Goal: Communication & Community: Answer question/provide support

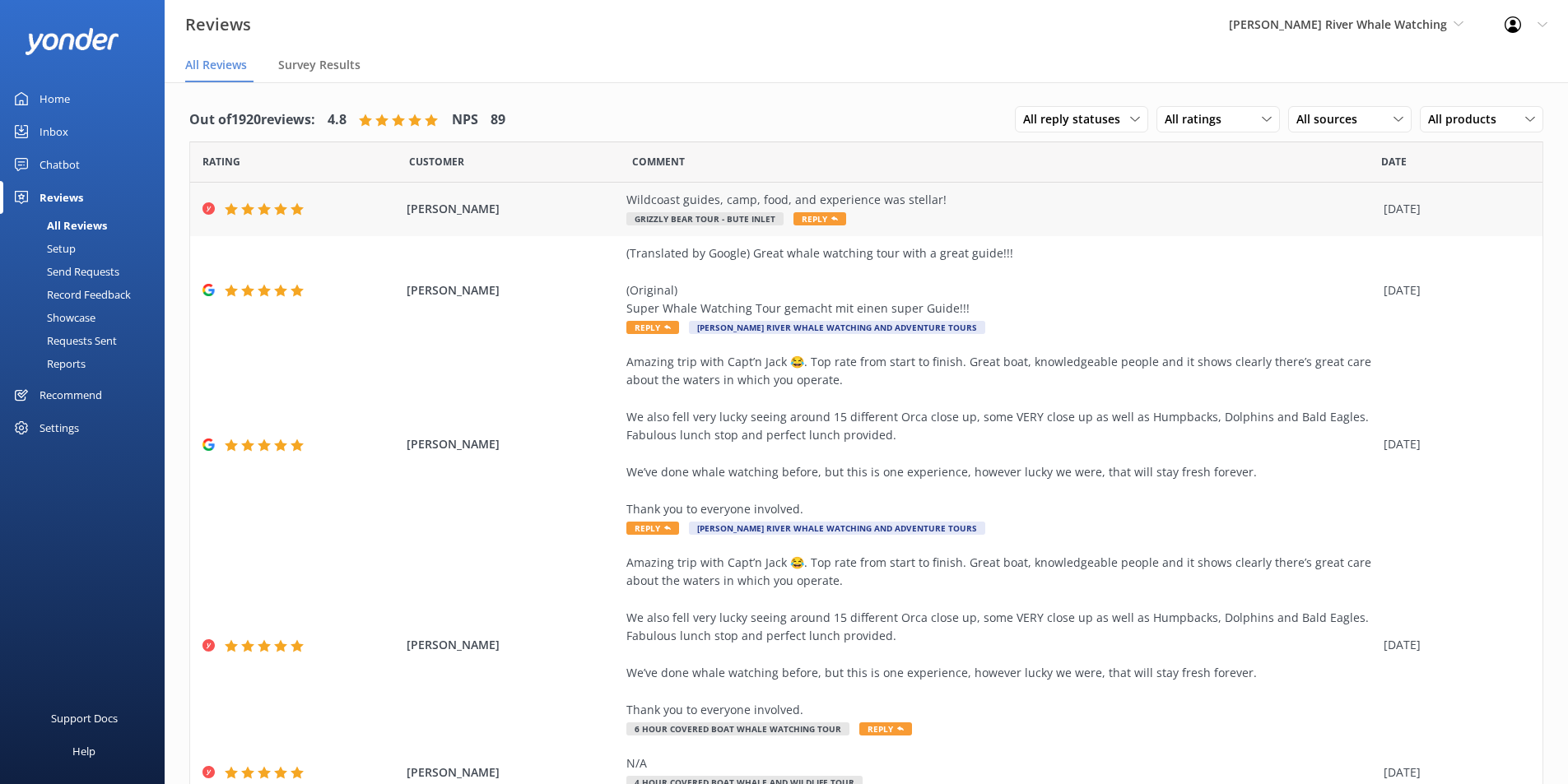
click at [805, 217] on span "Reply" at bounding box center [819, 218] width 53 height 13
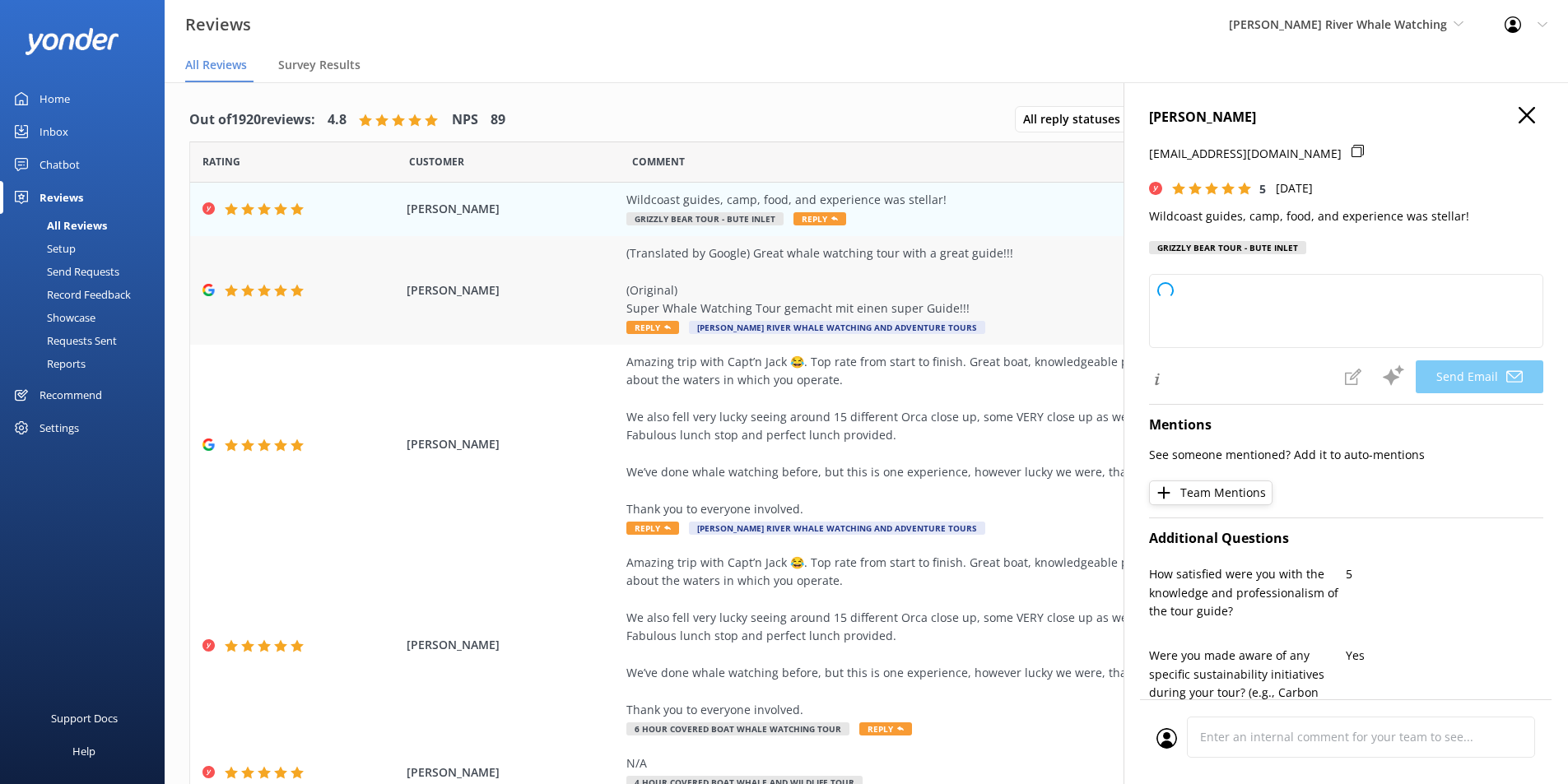
type textarea "Thank you so much, [PERSON_NAME]! We're thrilled to hear you had a stellar expe…"
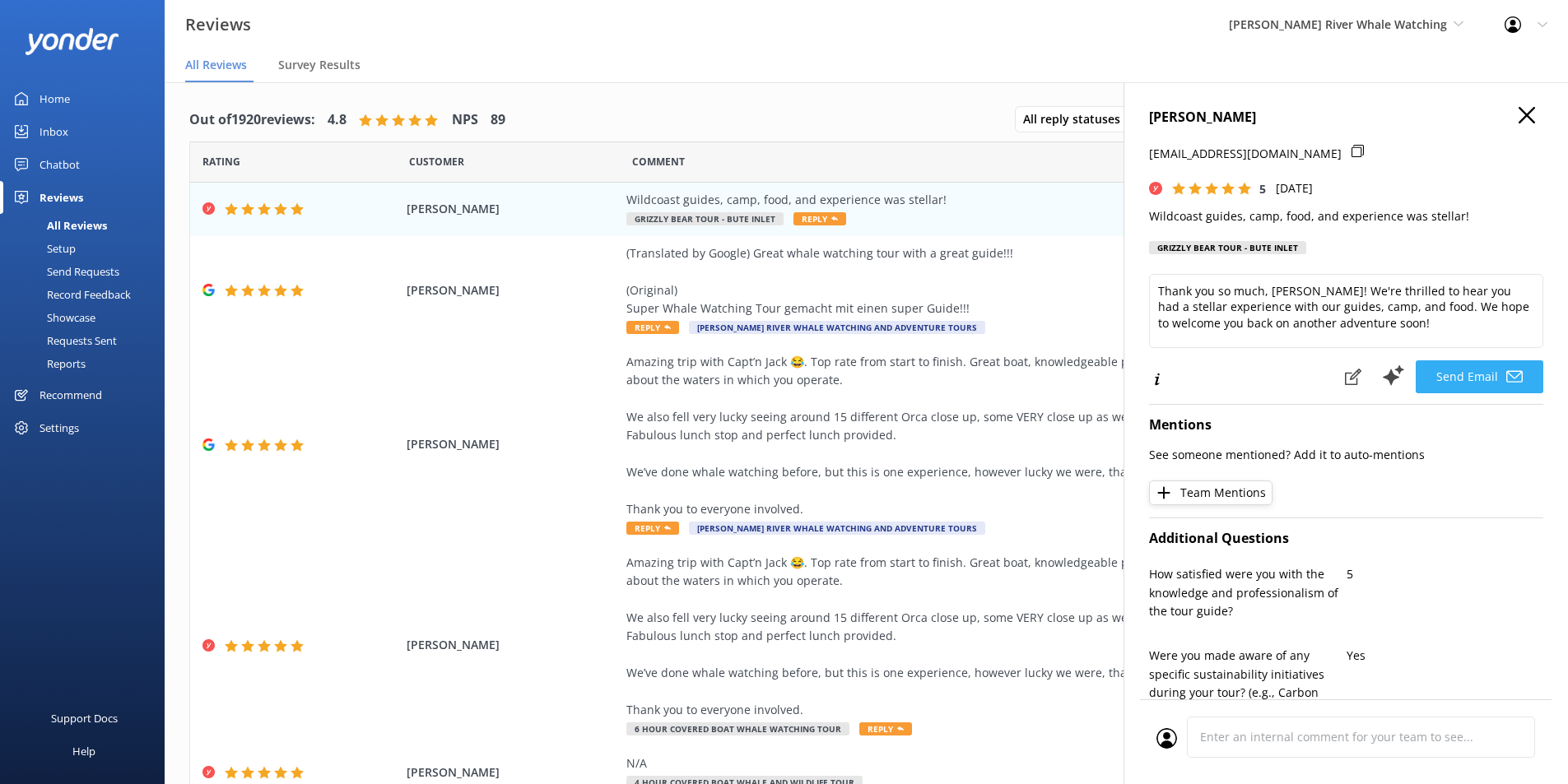
click at [1465, 372] on button "Send Email" at bounding box center [1479, 376] width 127 height 33
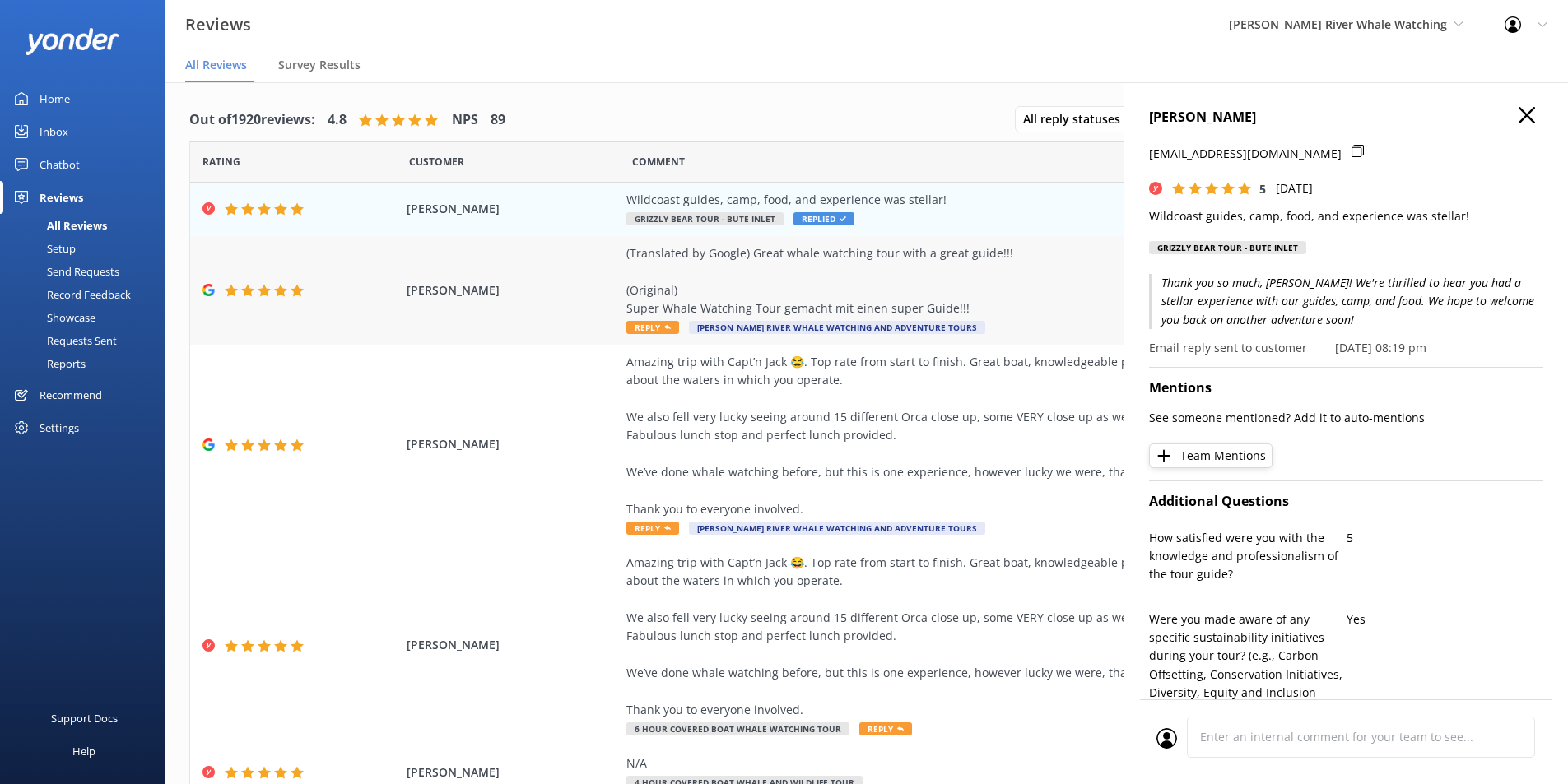
click at [650, 327] on span "Reply" at bounding box center [653, 327] width 53 height 13
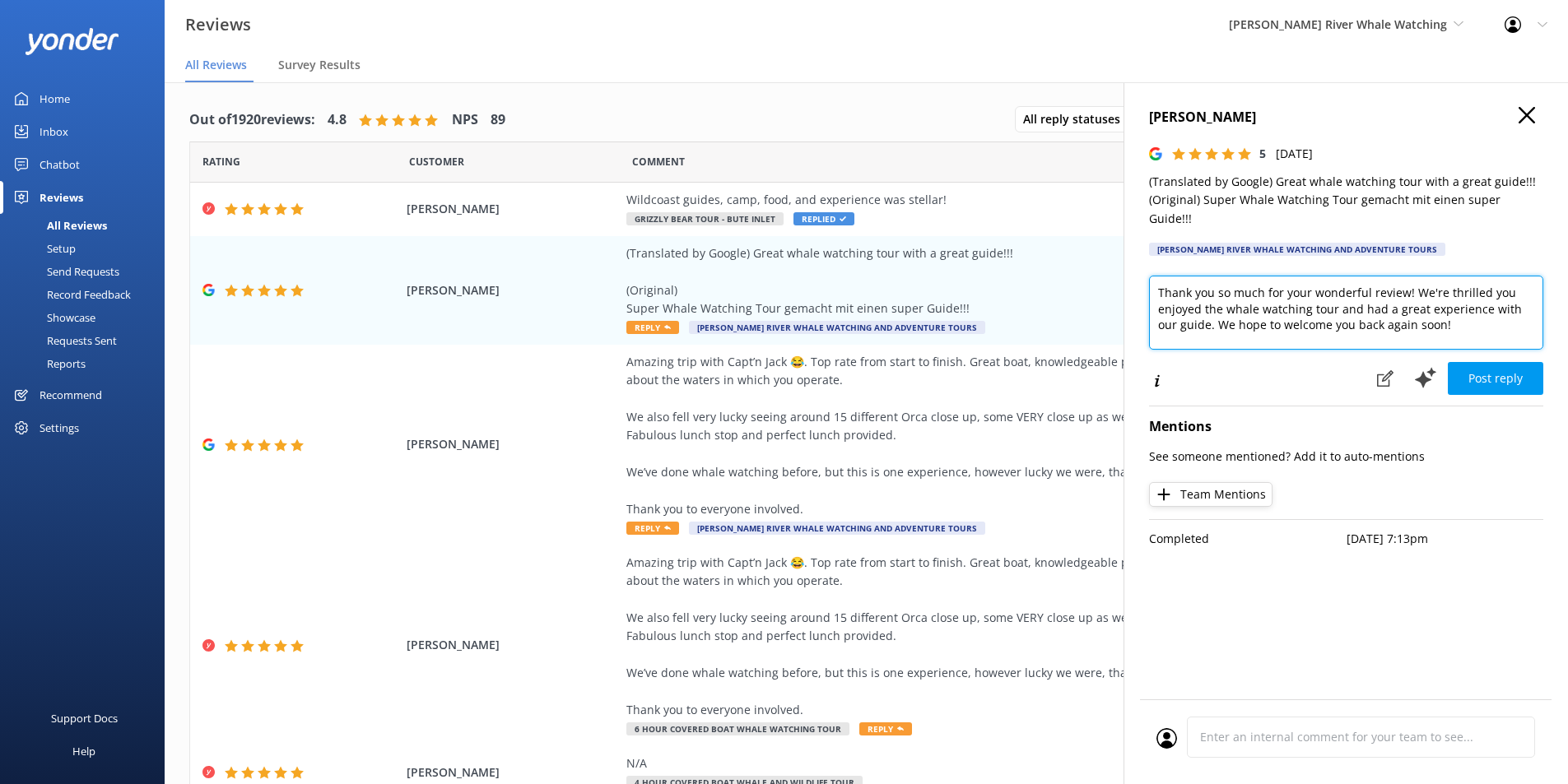
drag, startPoint x: 1433, startPoint y: 302, endPoint x: 1252, endPoint y: 326, distance: 182.6
click at [1252, 326] on textarea "Thank you so much for your wonderful review! We're thrilled you enjoyed the wha…" at bounding box center [1346, 312] width 394 height 74
type textarea "Thank you so much for your wonderful review! We're thrilled you enjoyed the wha…"
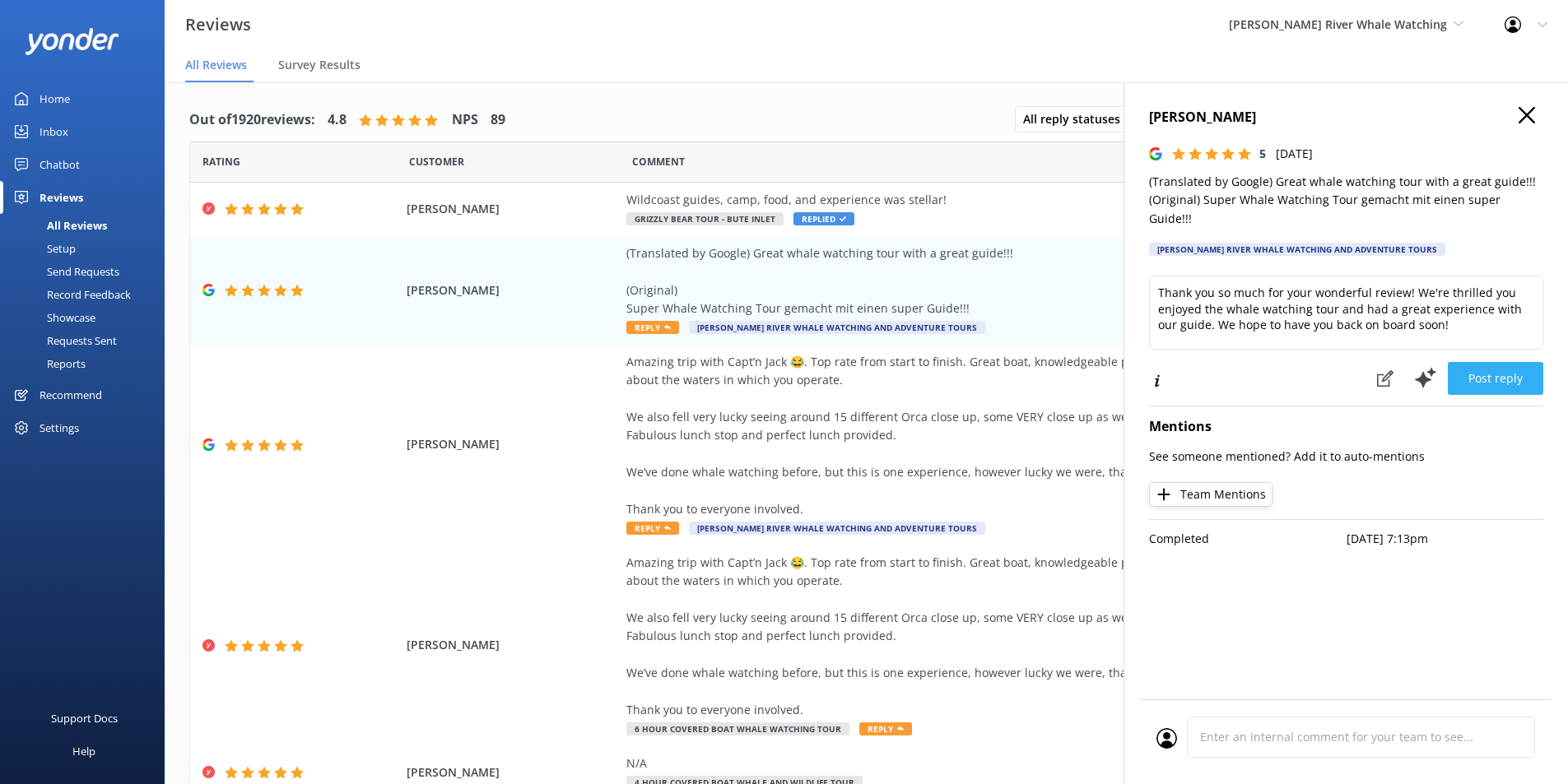
click at [1485, 363] on button "Post reply" at bounding box center [1495, 378] width 95 height 33
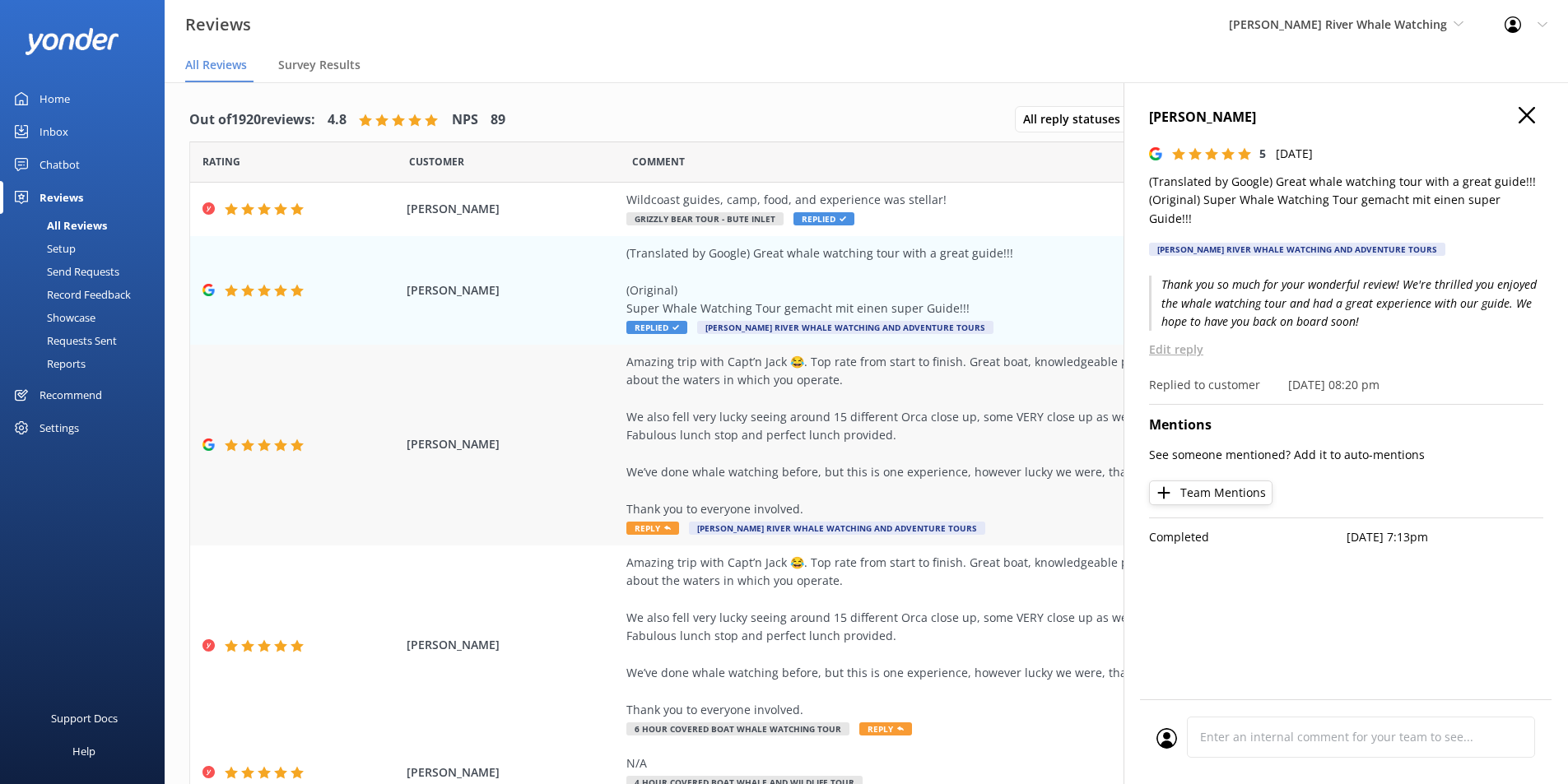
click at [807, 482] on div "Amazing trip with Capt’n Jack 😂. Top rate from start to finish. Great boat, kno…" at bounding box center [1001, 436] width 749 height 167
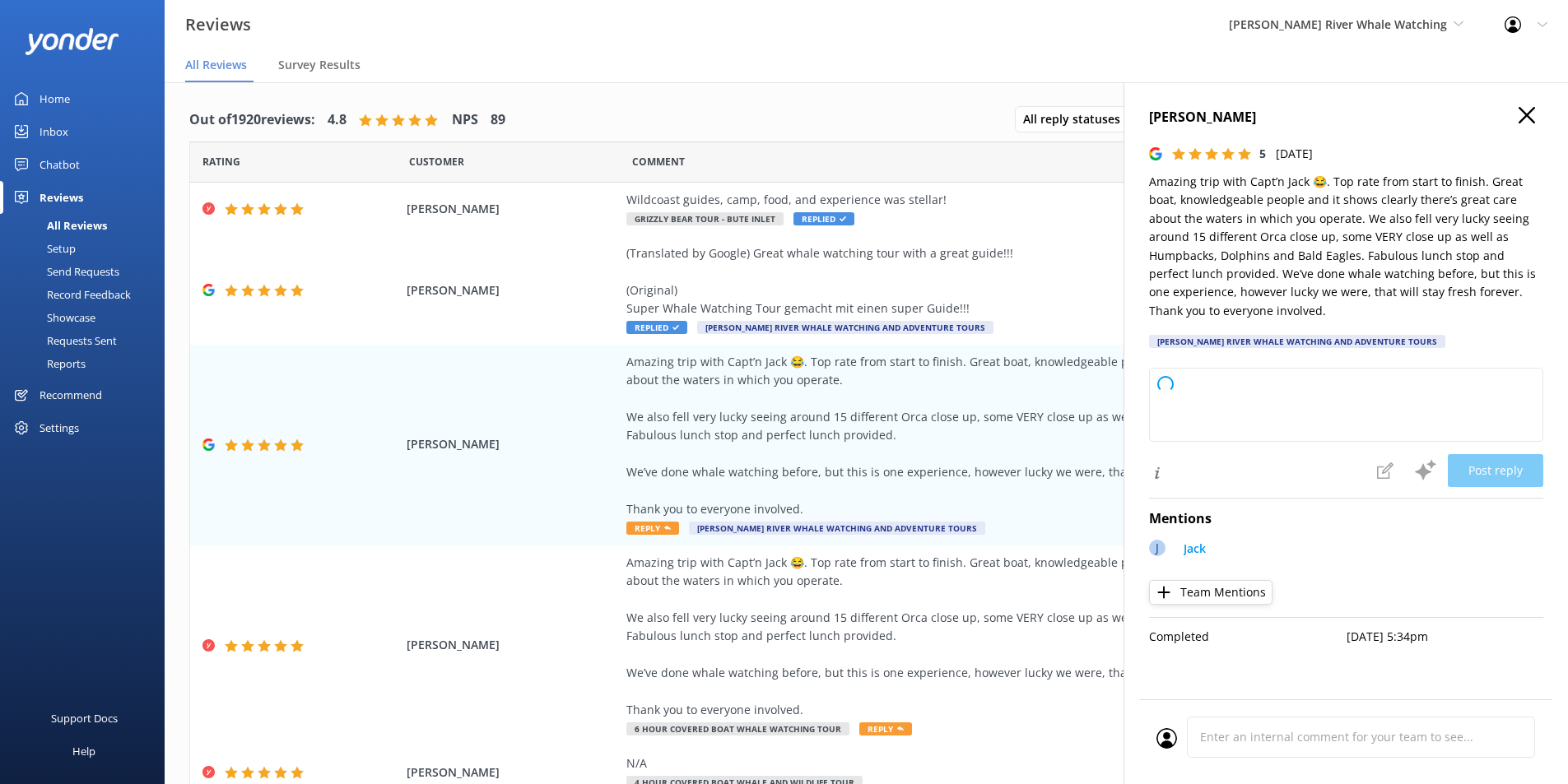
click at [1522, 110] on use "button" at bounding box center [1527, 115] width 16 height 16
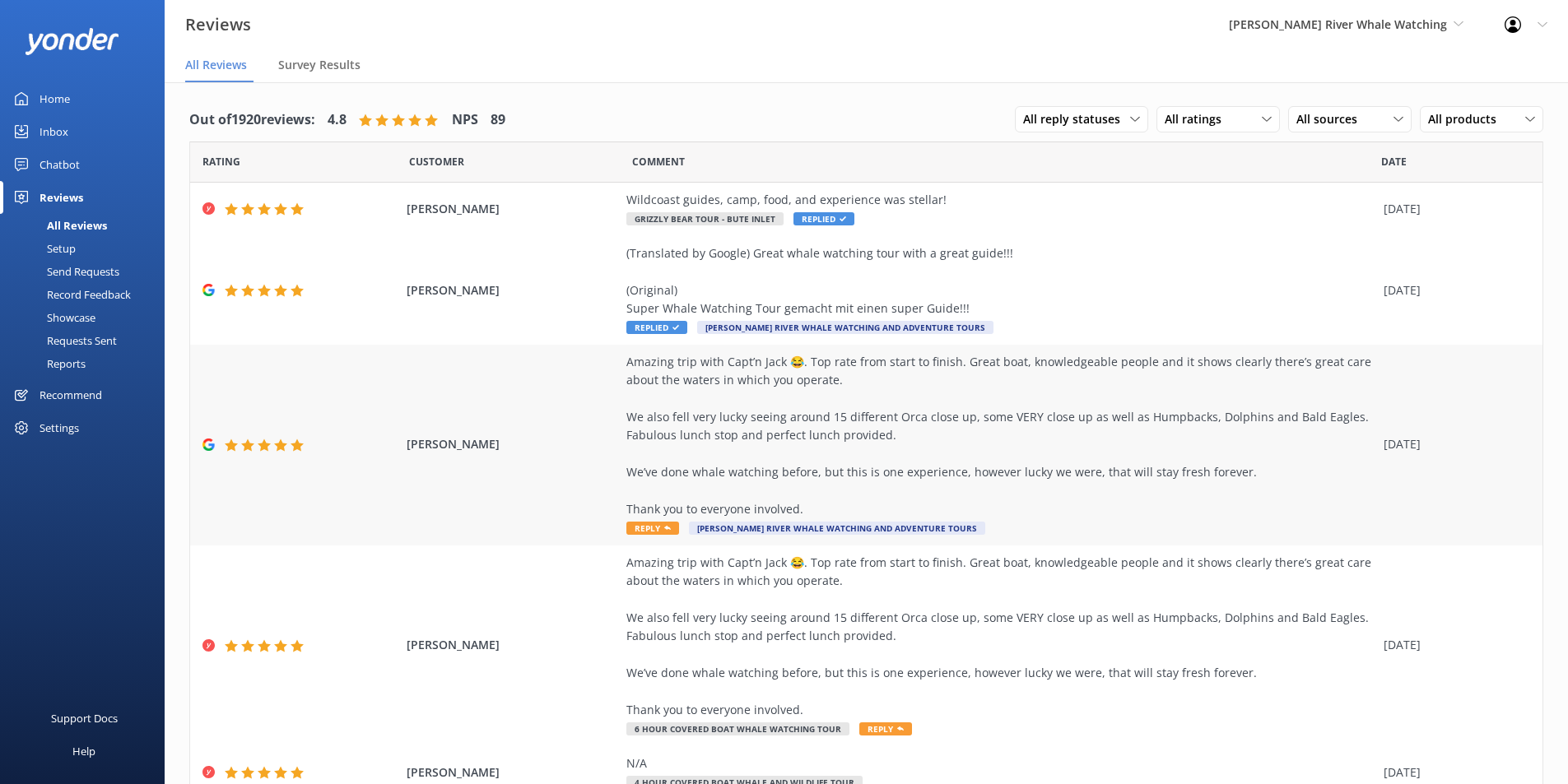
click at [653, 524] on span "Reply" at bounding box center [653, 527] width 53 height 13
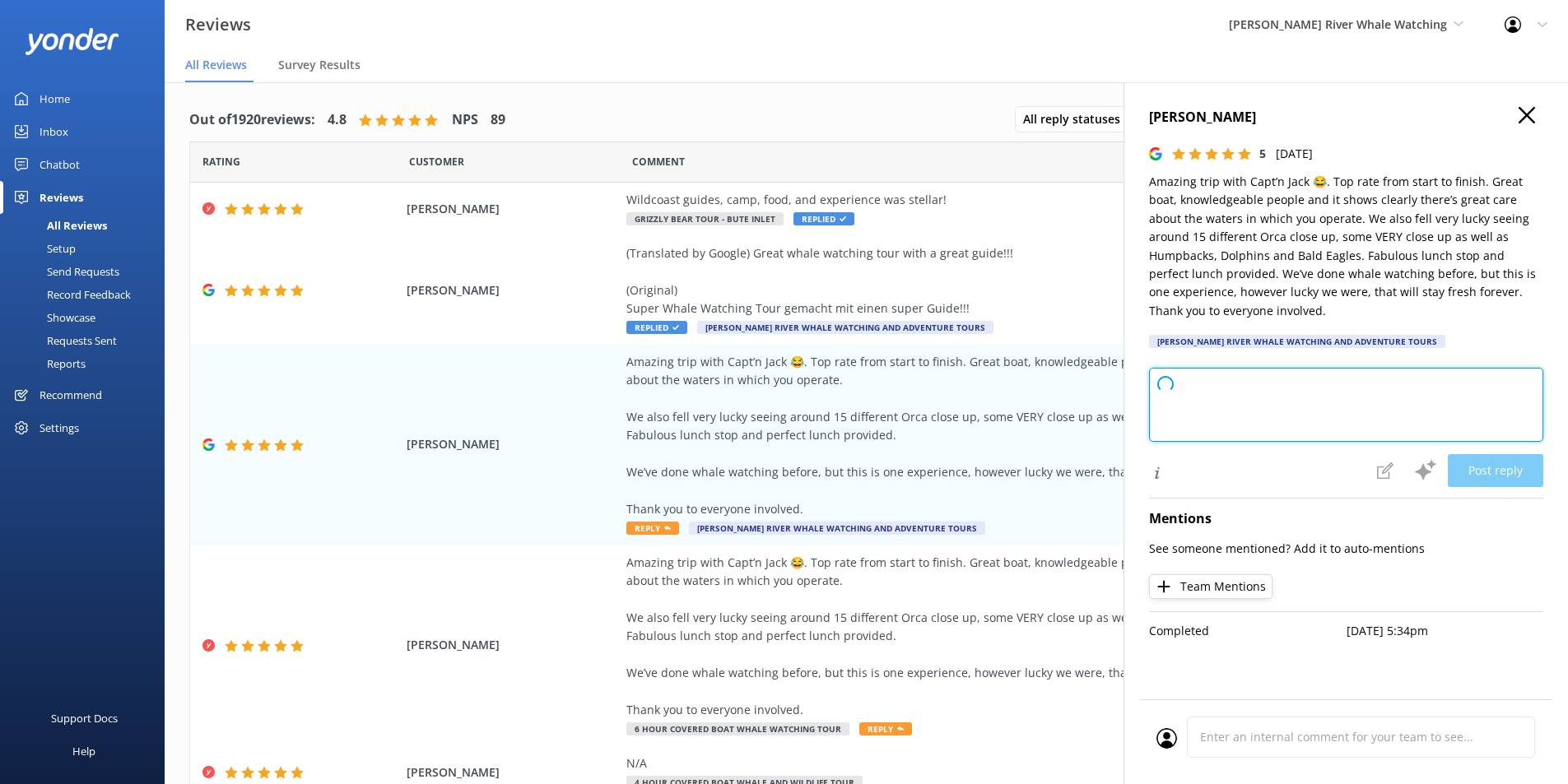
click at [1191, 392] on textarea at bounding box center [1346, 404] width 394 height 74
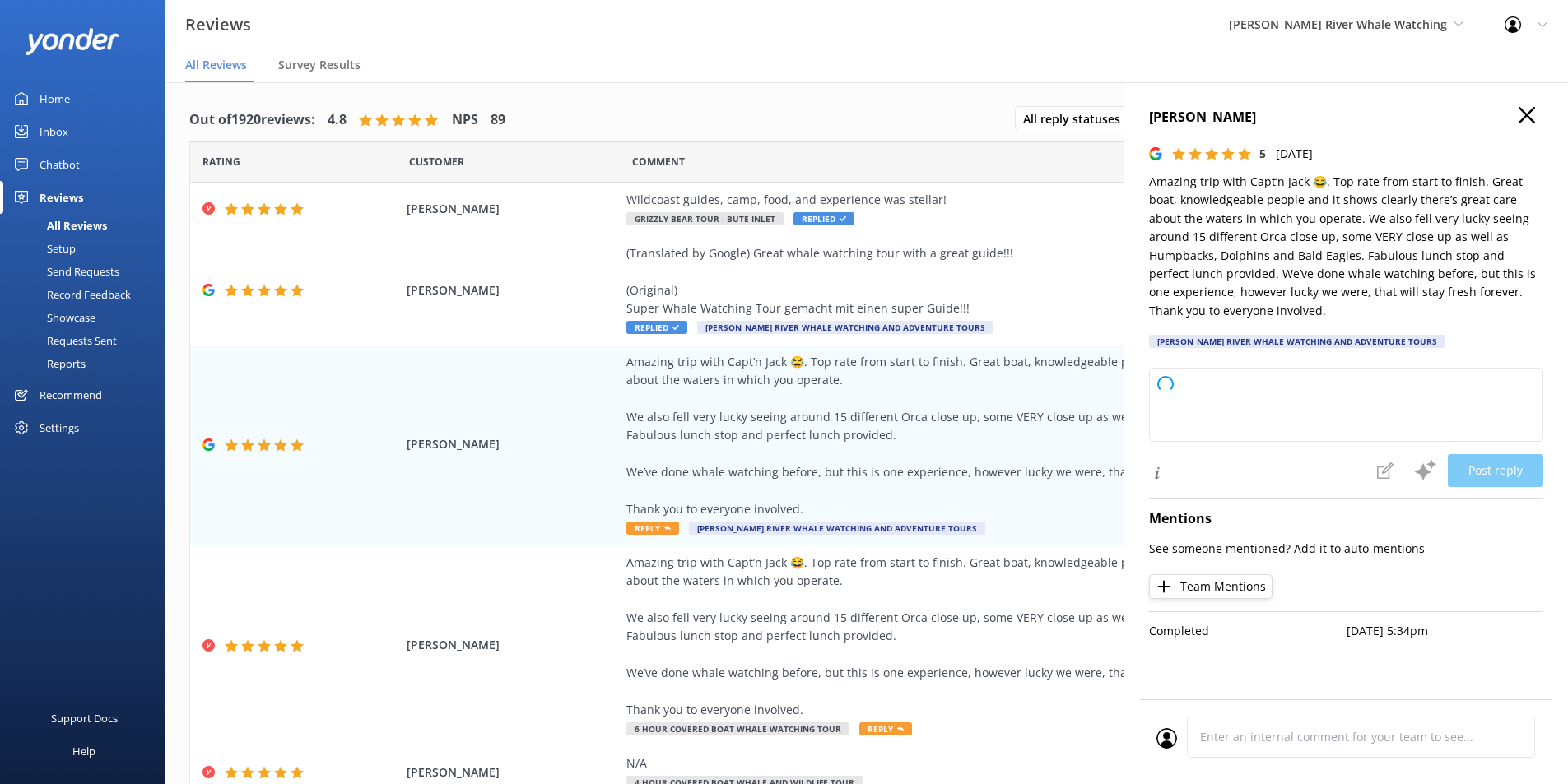
click at [1532, 112] on icon "button" at bounding box center [1527, 115] width 16 height 16
